Goal: Task Accomplishment & Management: Manage account settings

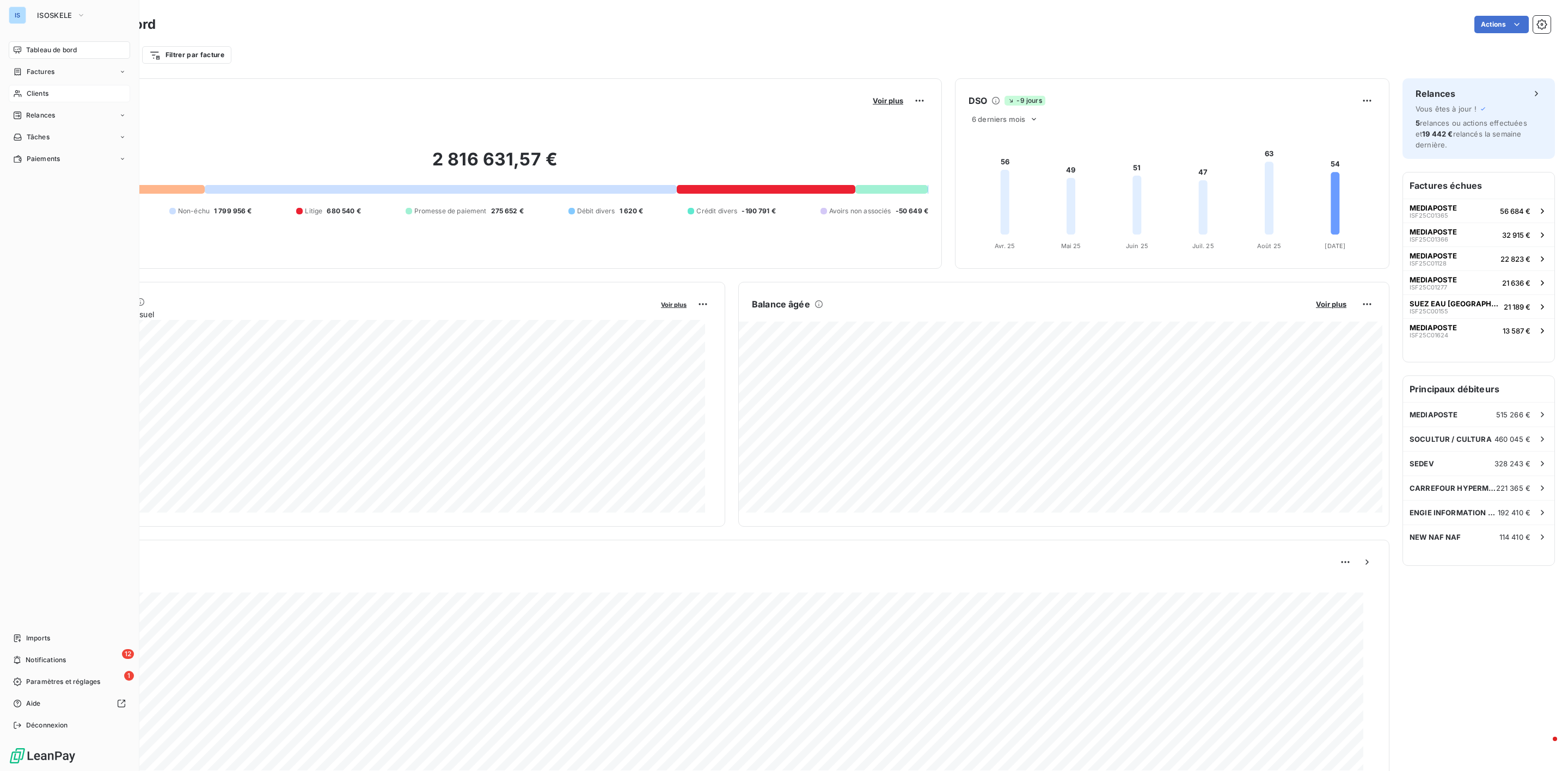
click at [46, 96] on span "Clients" at bounding box center [38, 93] width 21 height 10
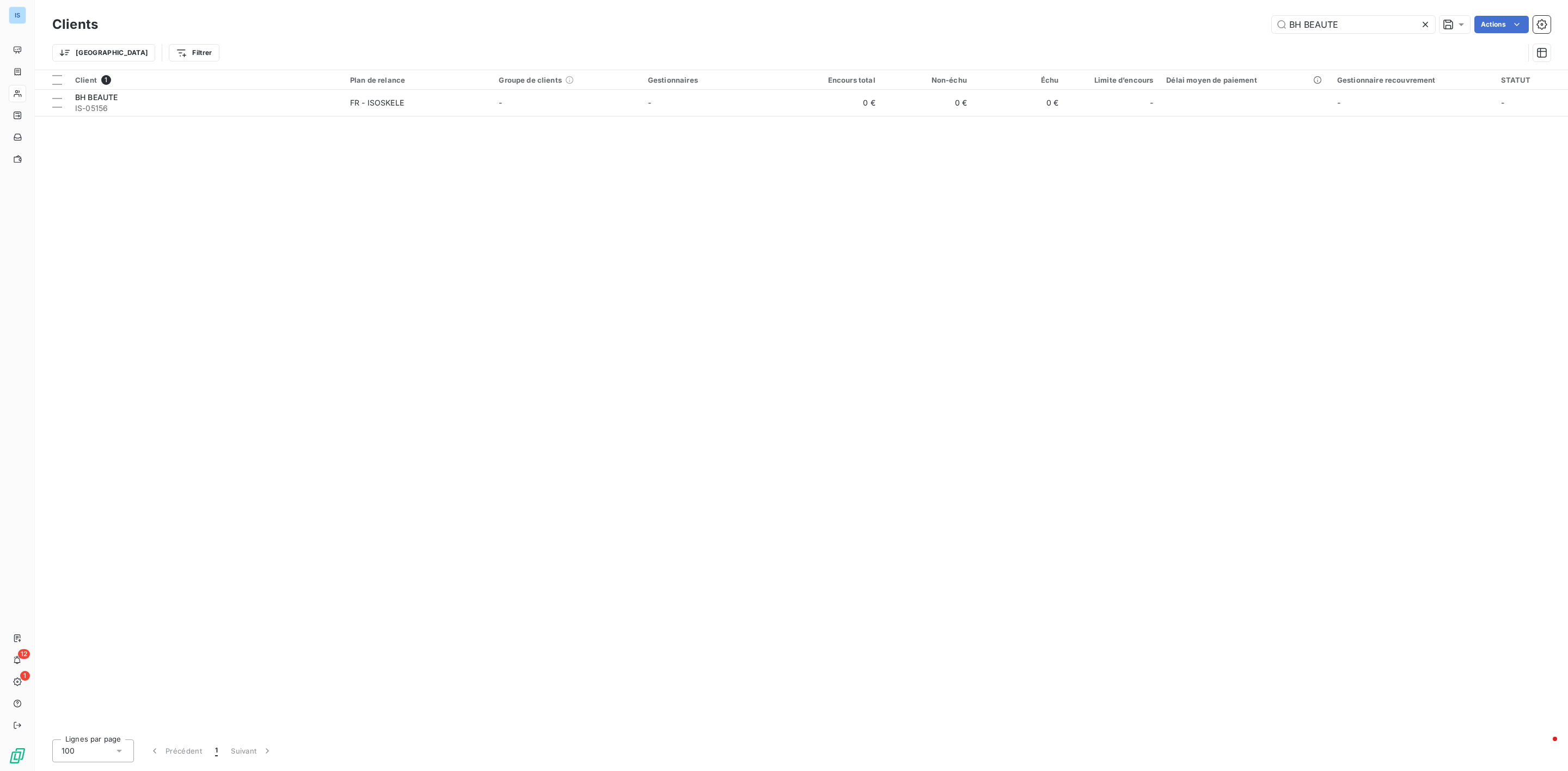
click at [1424, 21] on icon at bounding box center [1425, 24] width 11 height 11
click at [1321, 25] on input "text" at bounding box center [1353, 24] width 164 height 17
type input "suez"
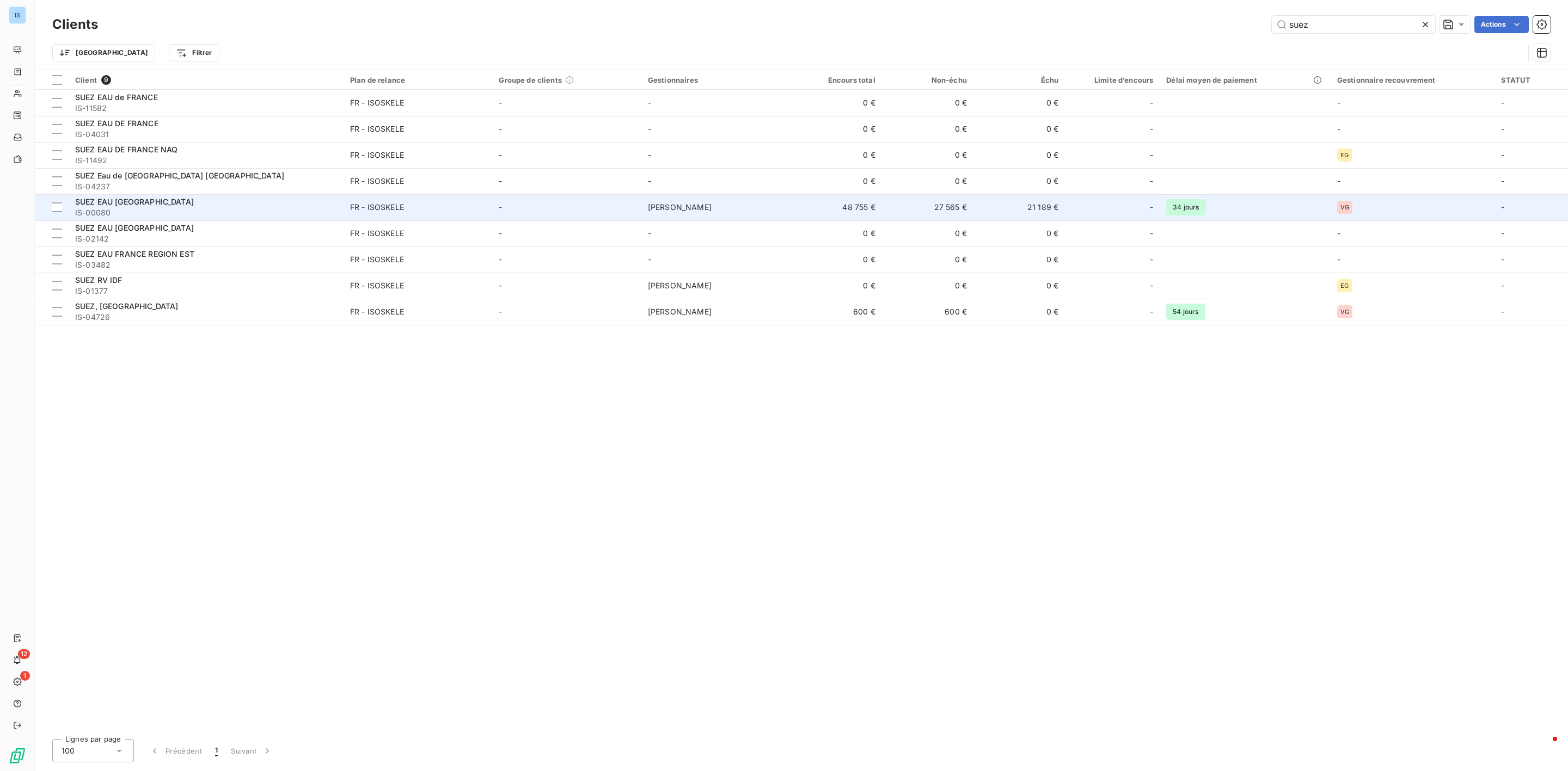
click at [879, 206] on td "48 755 €" at bounding box center [835, 206] width 91 height 26
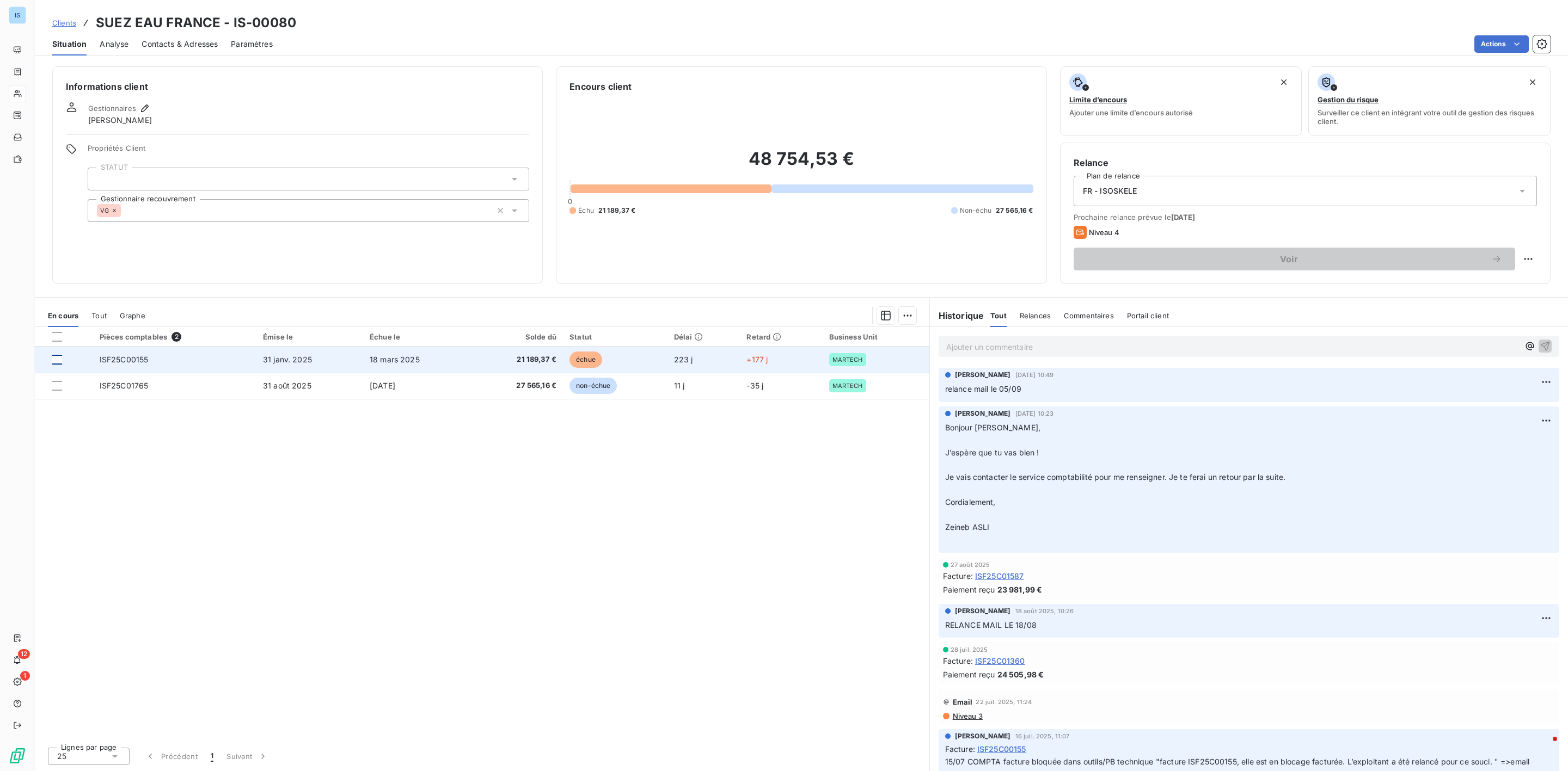
click at [56, 363] on div at bounding box center [56, 359] width 10 height 10
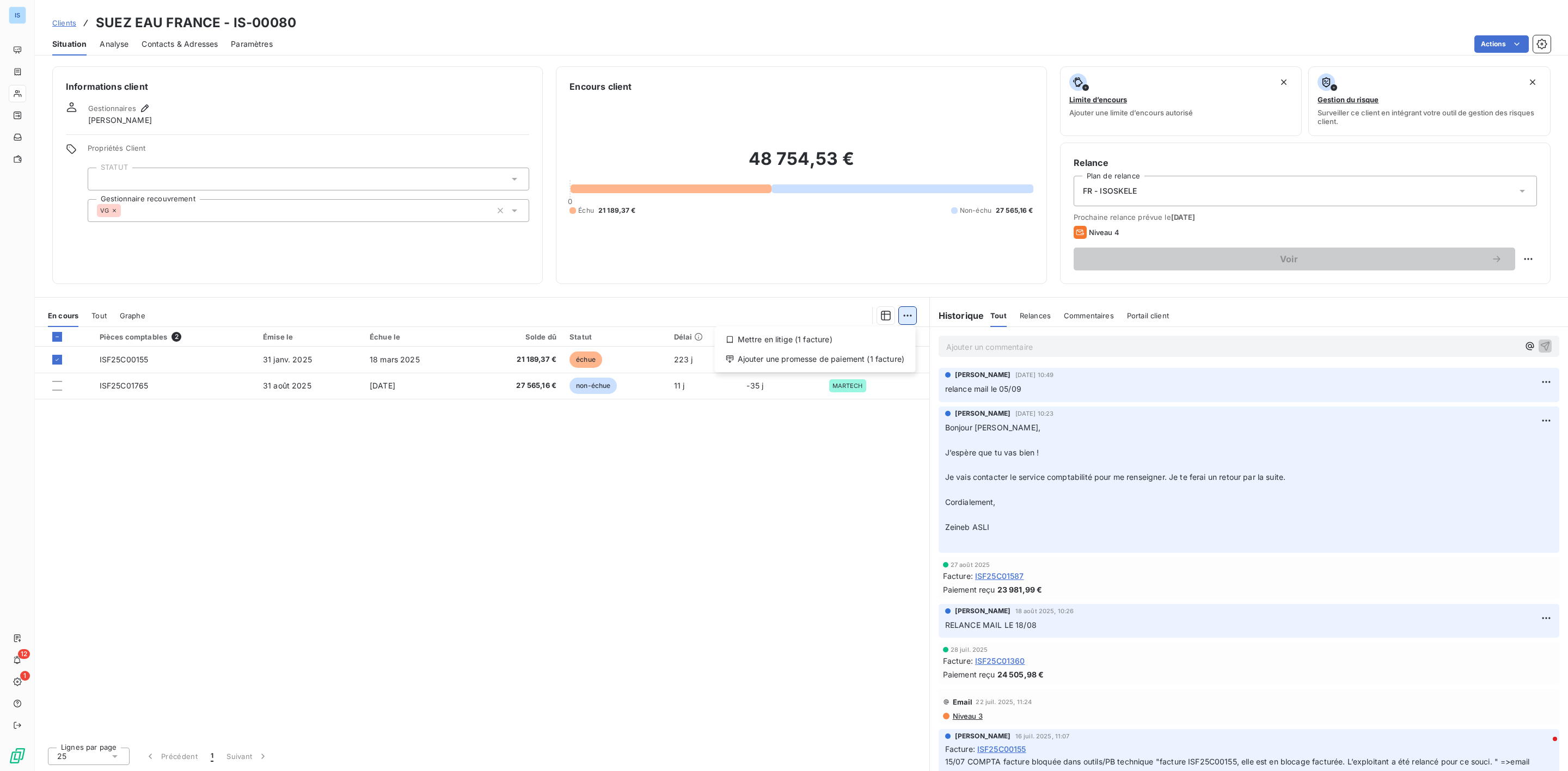
click at [914, 317] on html "IS 12 1 Clients SUEZ EAU FRANCE - IS-00080 Situation Analyse Contacts & Adresse…" at bounding box center [784, 385] width 1568 height 771
click at [806, 355] on div "Ajouter une promesse de paiement (1 facture)" at bounding box center [814, 358] width 192 height 17
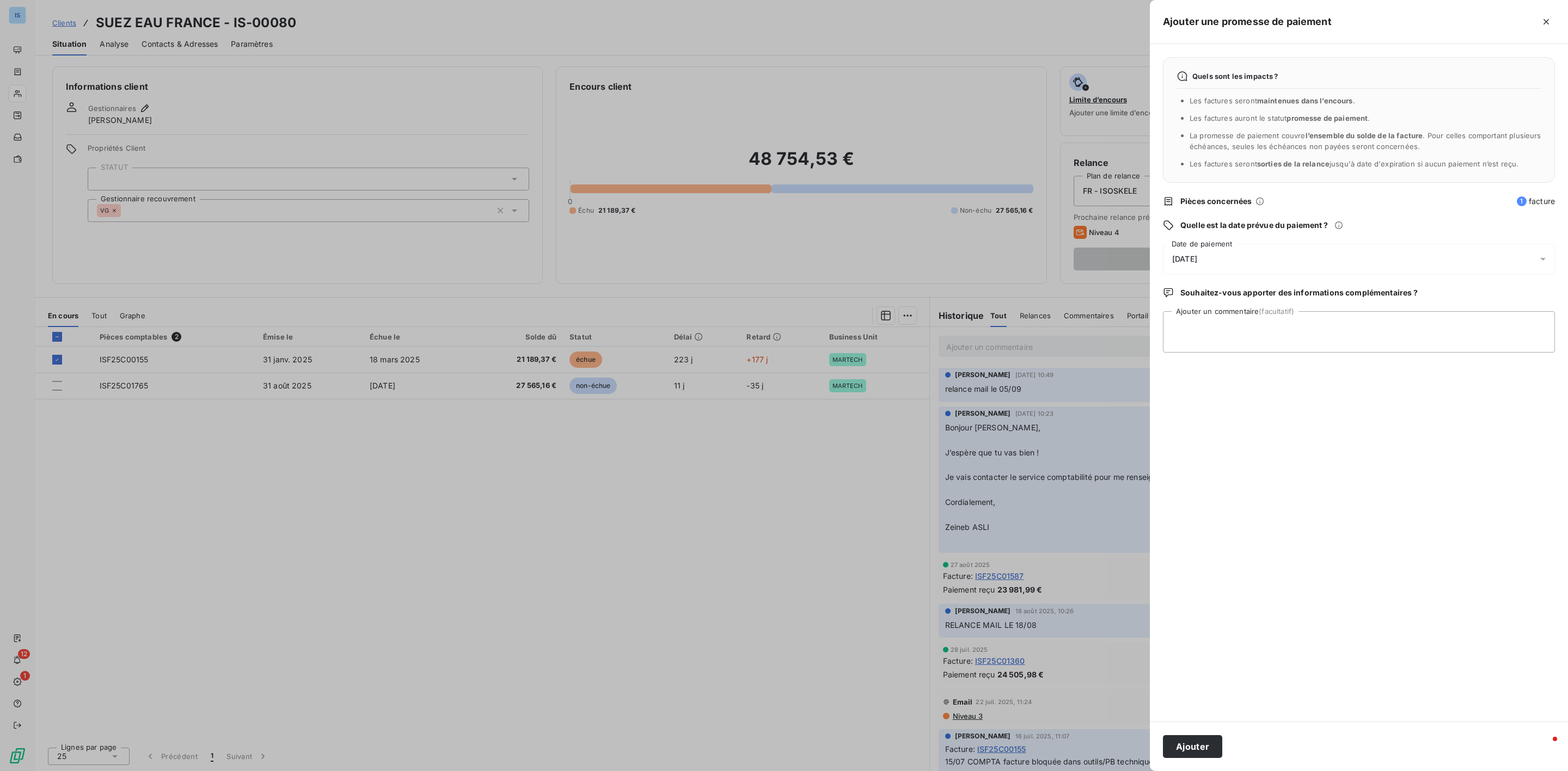
click at [1324, 247] on div "[DATE]" at bounding box center [1359, 259] width 392 height 30
click at [1281, 414] on button "26" at bounding box center [1281, 415] width 21 height 21
click at [1417, 336] on textarea "Ajouter un commentaire (facultatif)" at bounding box center [1359, 331] width 392 height 41
paste textarea "La facture a été débloquée dans le système le 09/09. Le règlement partira dans …"
type textarea "La facture a été débloquée dans le système le 09/09. Le règlement partira dans …"
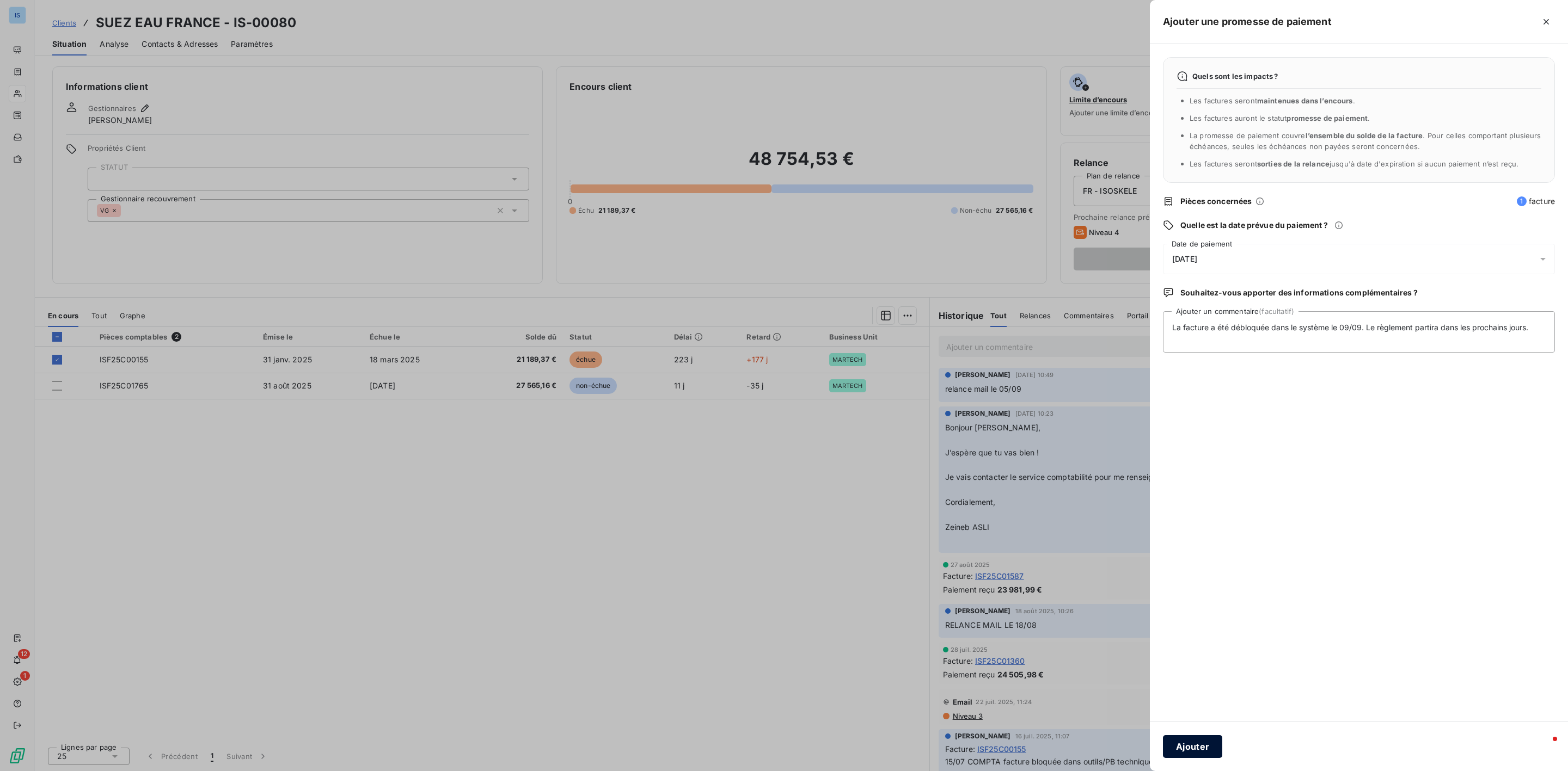
click at [1193, 748] on button "Ajouter" at bounding box center [1193, 747] width 59 height 23
